Goal: Obtain resource: Download file/media

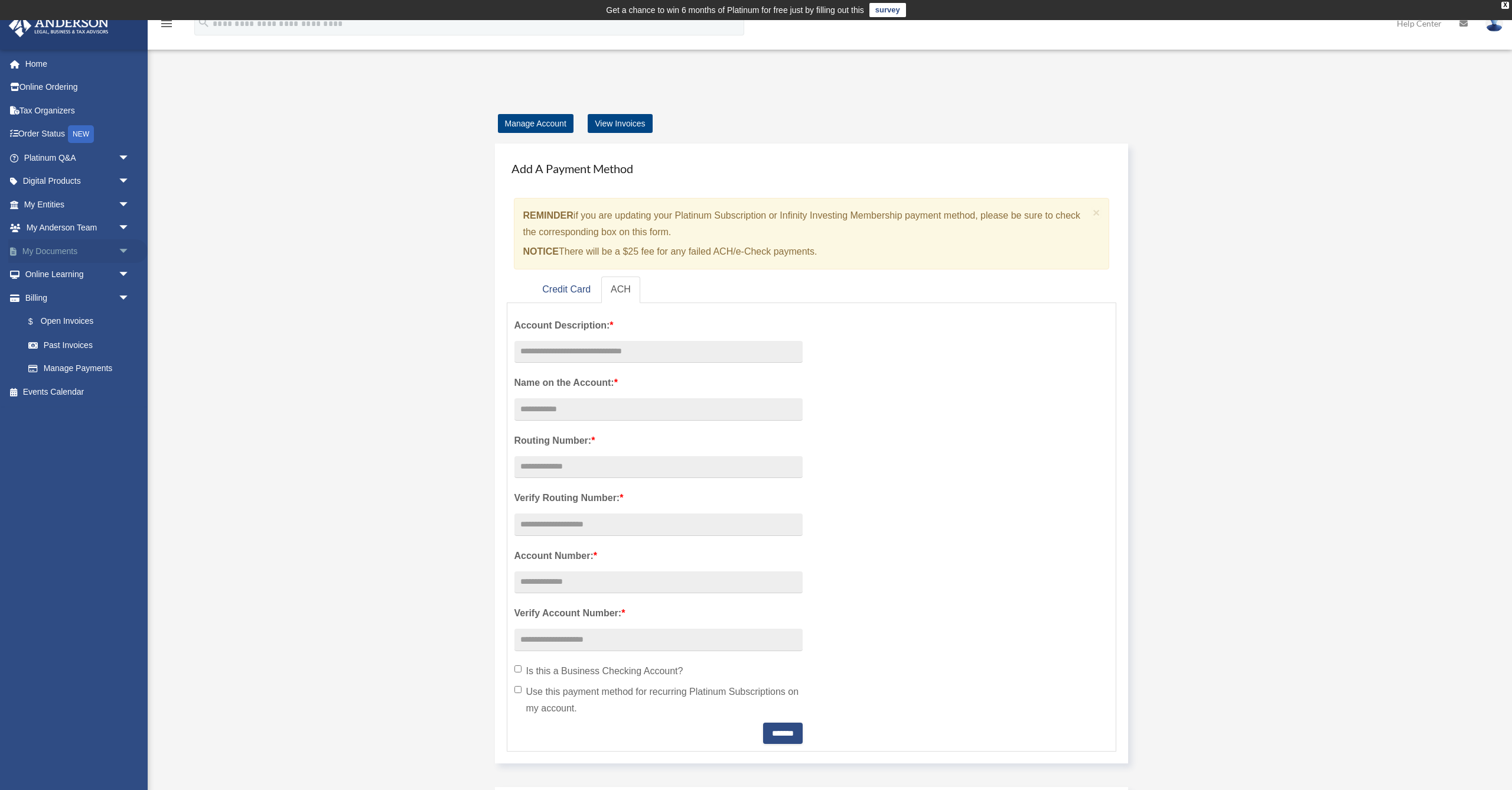
click at [120, 249] on span "arrow_drop_down" at bounding box center [130, 251] width 24 height 24
click at [49, 270] on link "Box" at bounding box center [82, 274] width 131 height 24
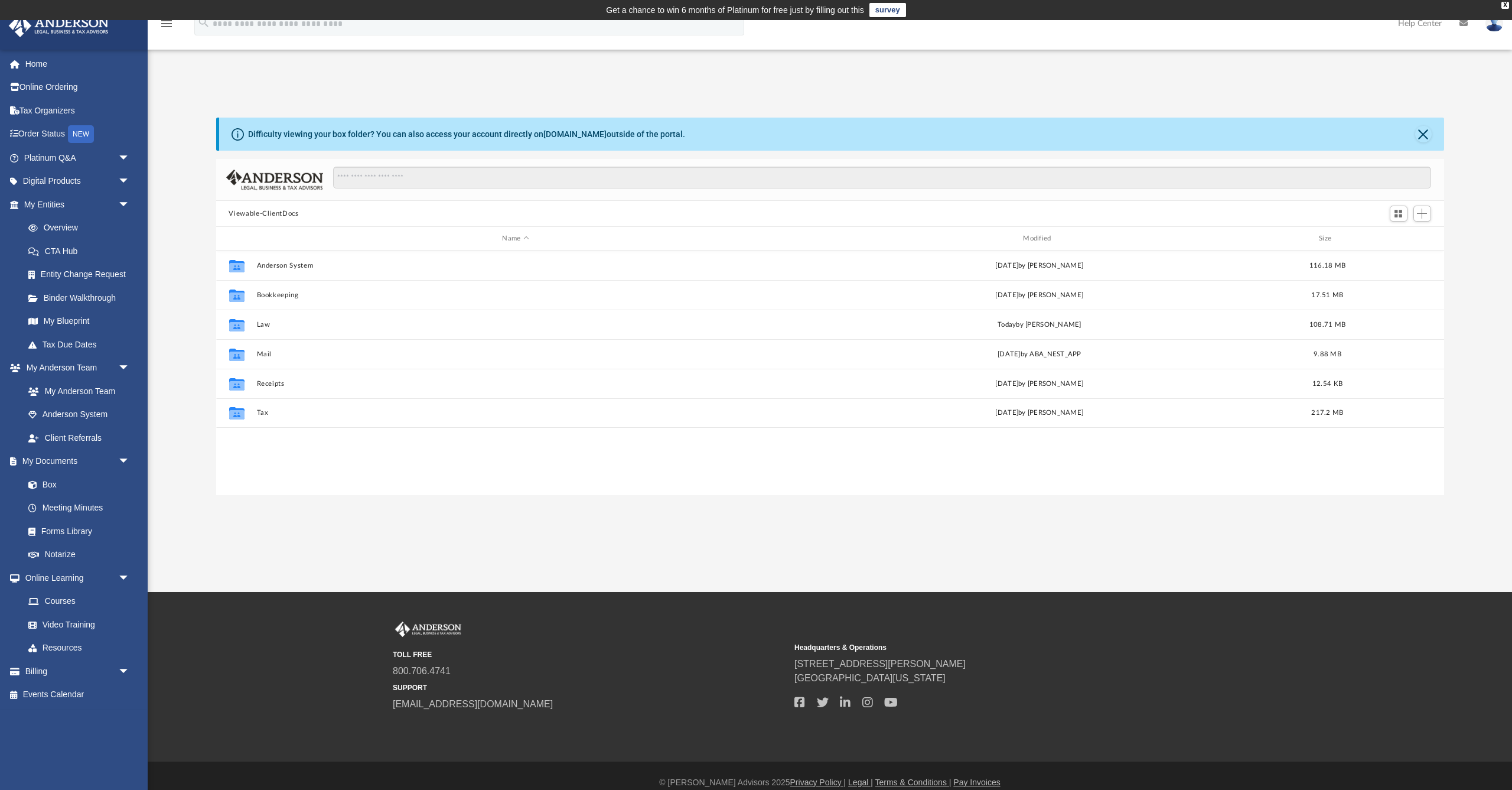
scroll to position [1, 1]
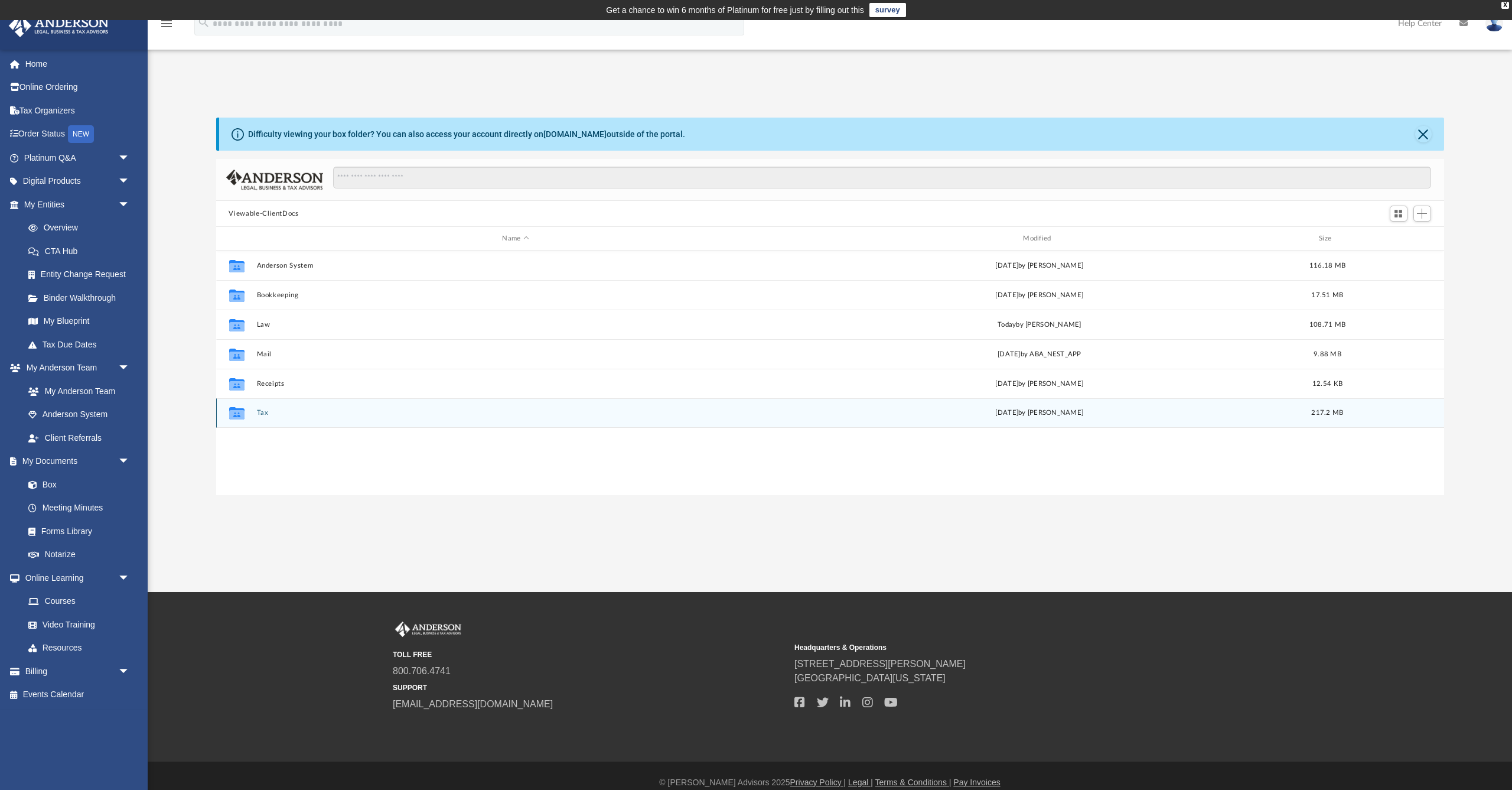
click at [260, 412] on button "Tax" at bounding box center [515, 412] width 519 height 8
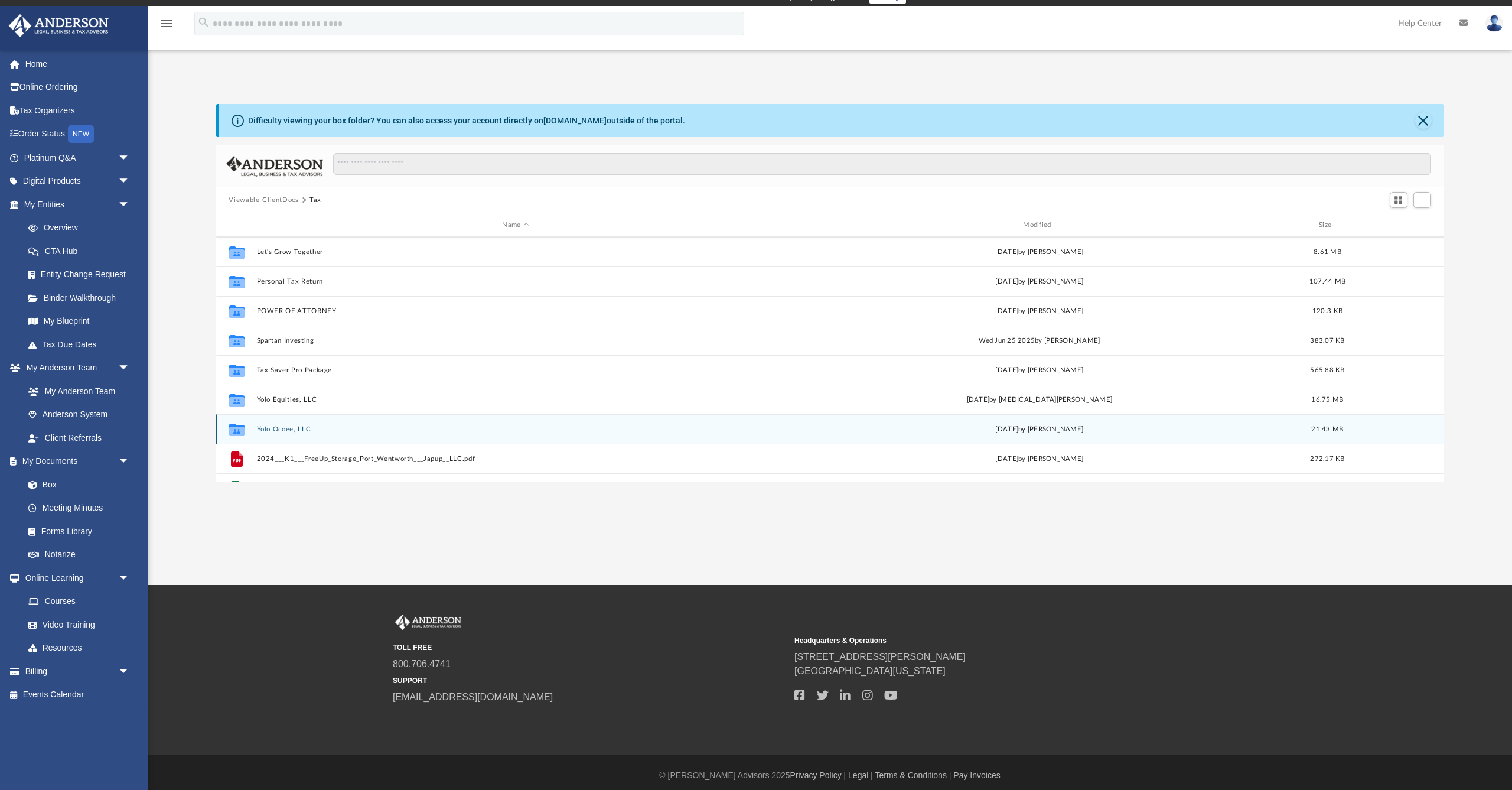
scroll to position [144, 0]
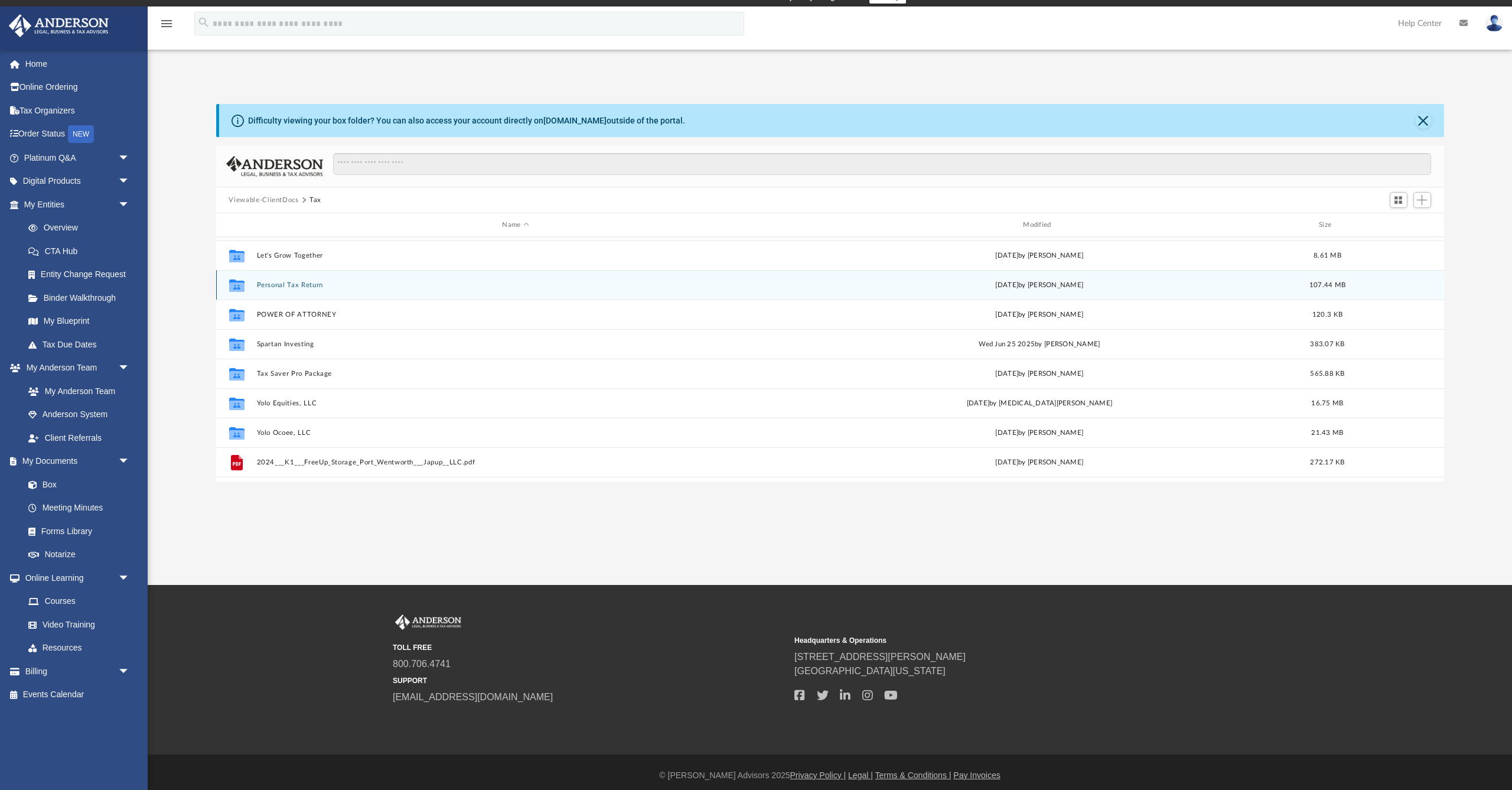
click at [270, 284] on button "Personal Tax Return" at bounding box center [515, 285] width 519 height 8
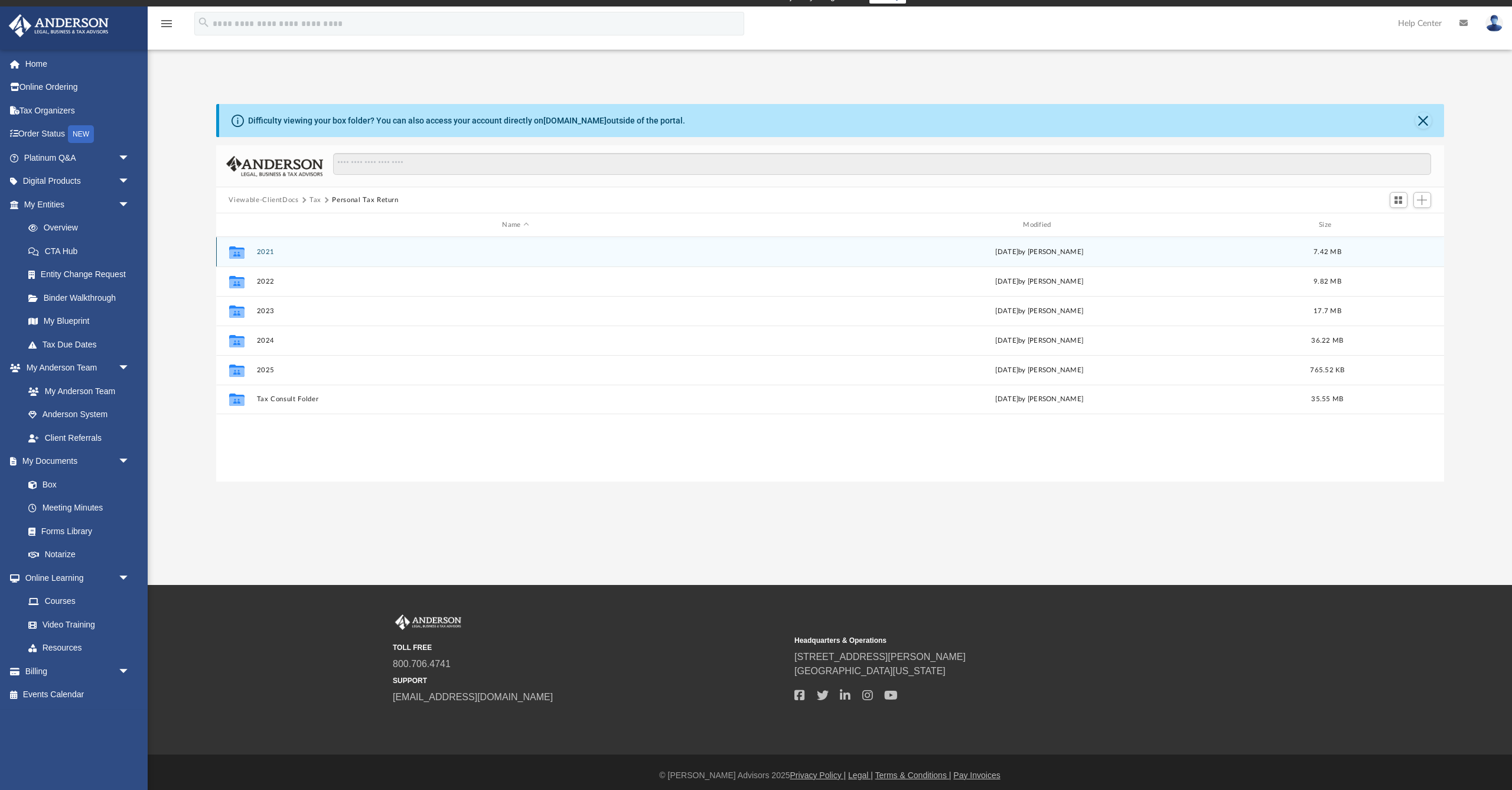
scroll to position [0, 0]
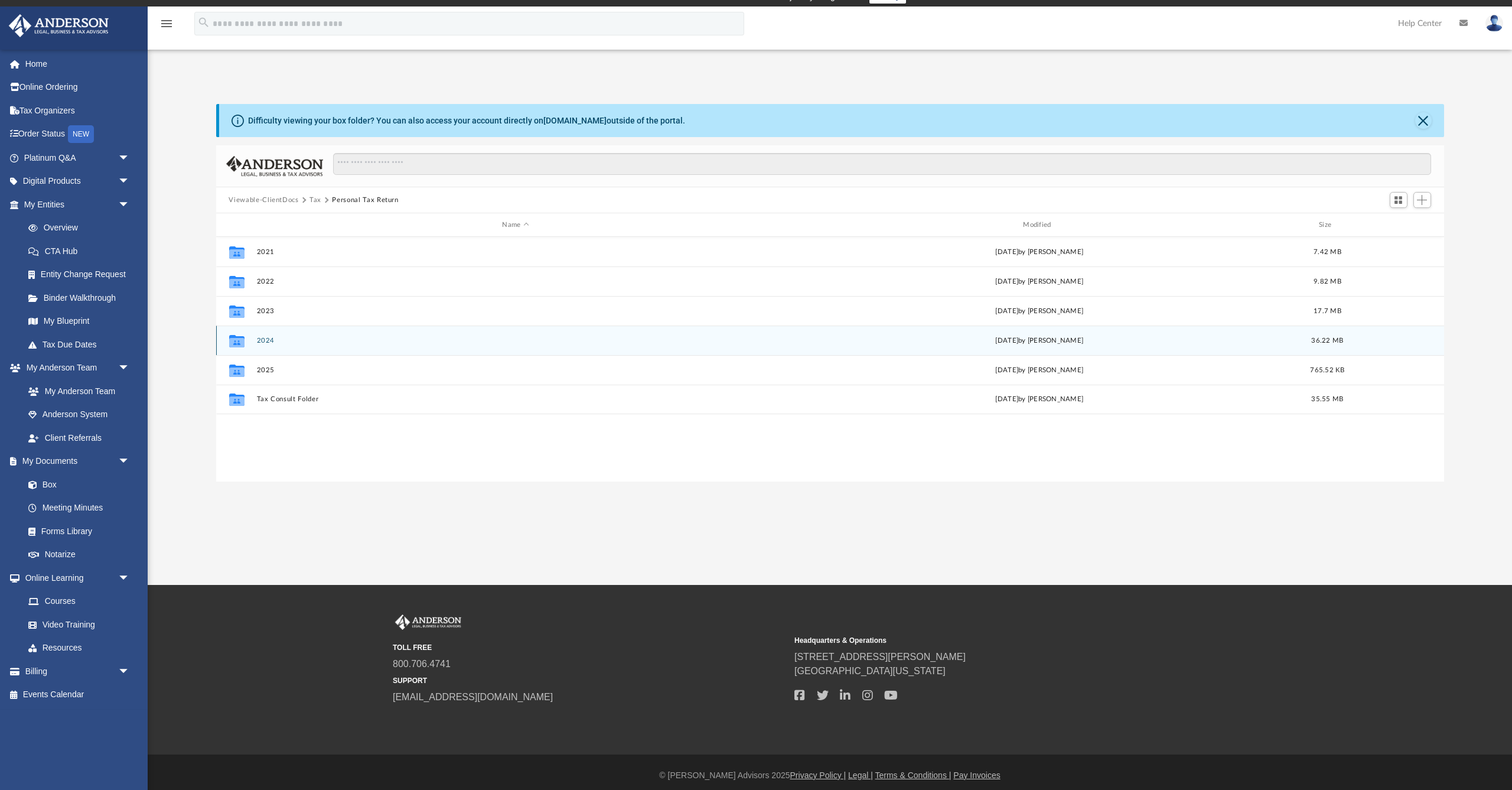
click at [265, 341] on button "2024" at bounding box center [515, 340] width 519 height 8
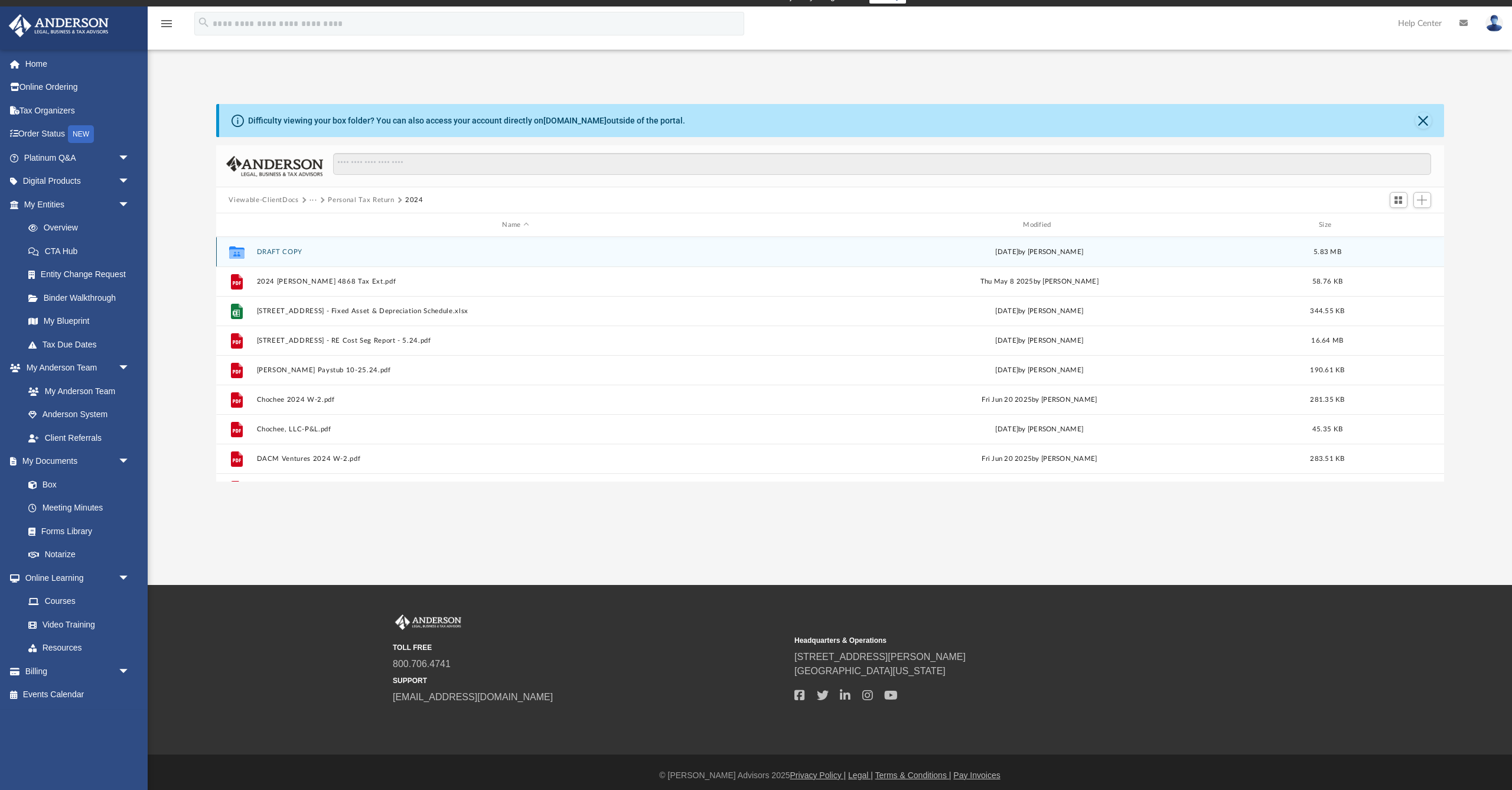
click at [272, 253] on button "DRAFT COPY" at bounding box center [515, 251] width 519 height 8
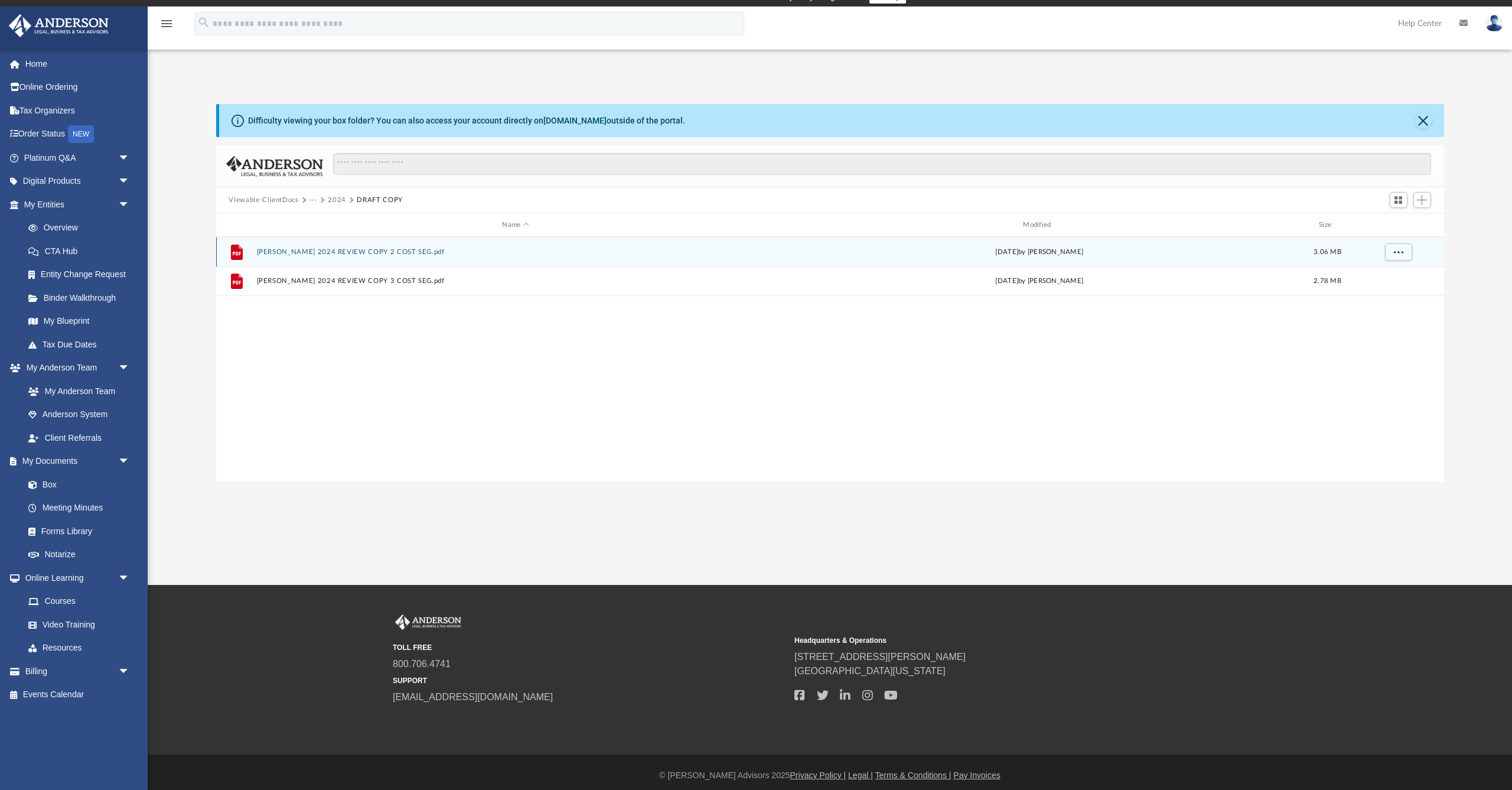
scroll to position [14, 1]
click at [314, 250] on button "DEREK SAKALA 2024 REVIEW COPY 2 COST SEG.pdf" at bounding box center [515, 251] width 519 height 8
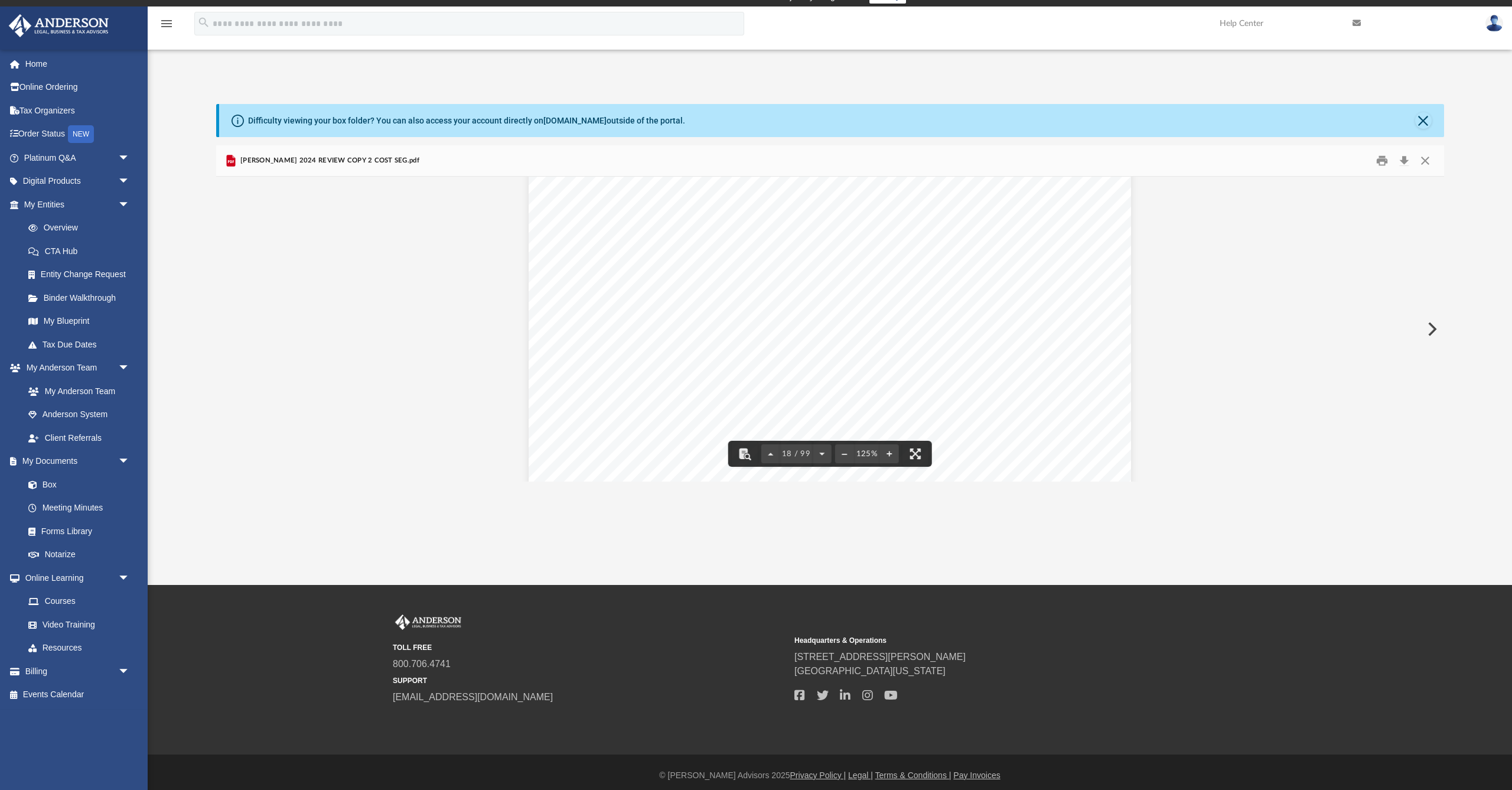
scroll to position [13845, 0]
click at [1425, 161] on button "Close" at bounding box center [1425, 161] width 22 height 18
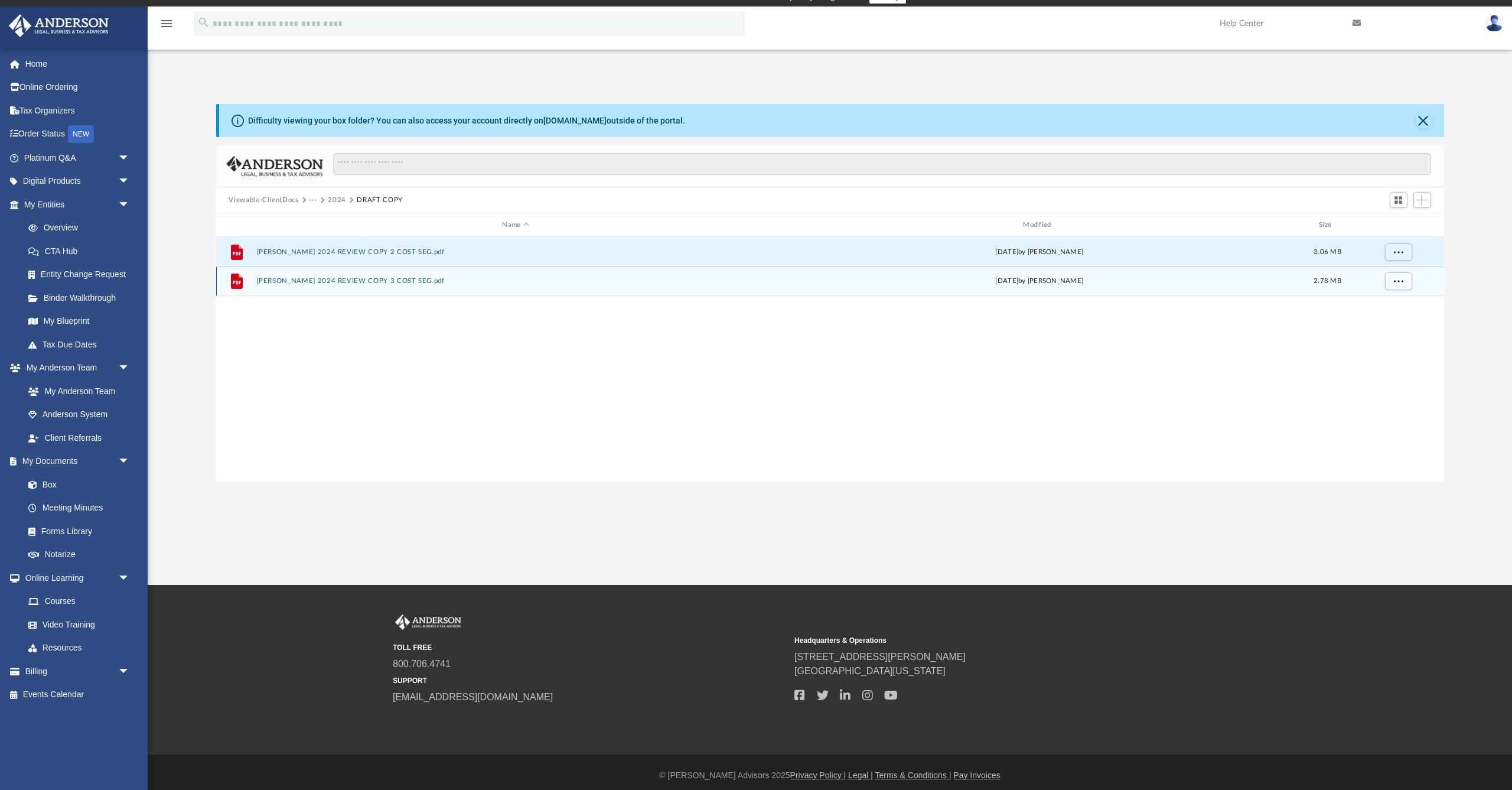
click at [395, 279] on button "DEREK SAKALA 2024 REVIEW COPY 3 COST SEG.pdf" at bounding box center [515, 281] width 519 height 8
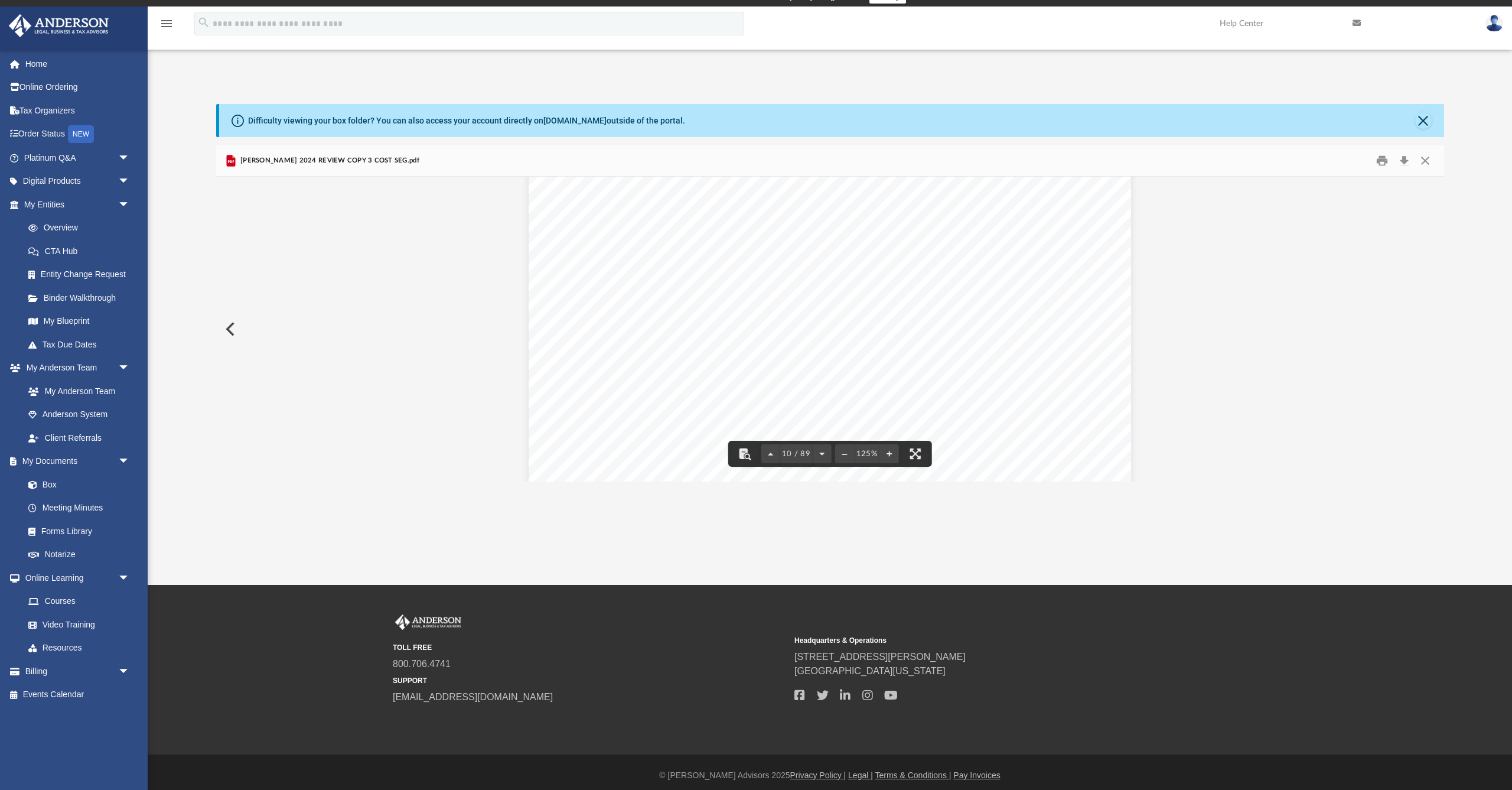
scroll to position [7442, 0]
click at [1427, 162] on button "Close" at bounding box center [1425, 161] width 22 height 18
